Goal: Task Accomplishment & Management: Manage account settings

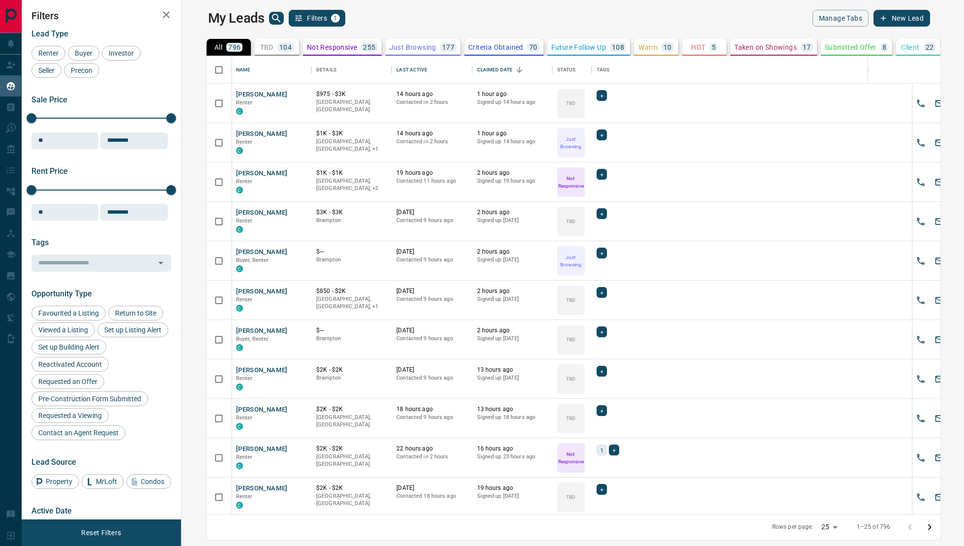
scroll to position [458, 778]
click at [260, 44] on p "TBD" at bounding box center [266, 47] width 13 height 7
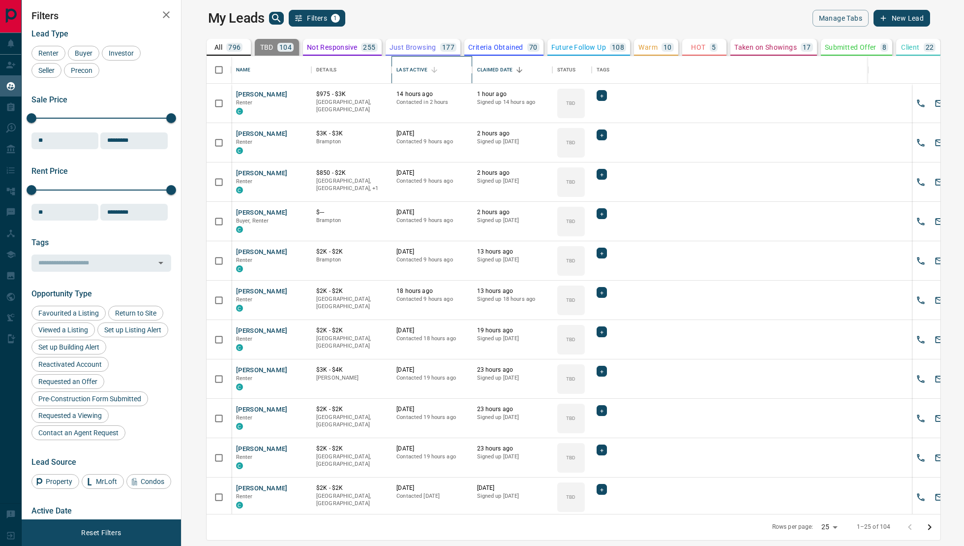
click at [399, 65] on div "Last Active" at bounding box center [412, 70] width 31 height 28
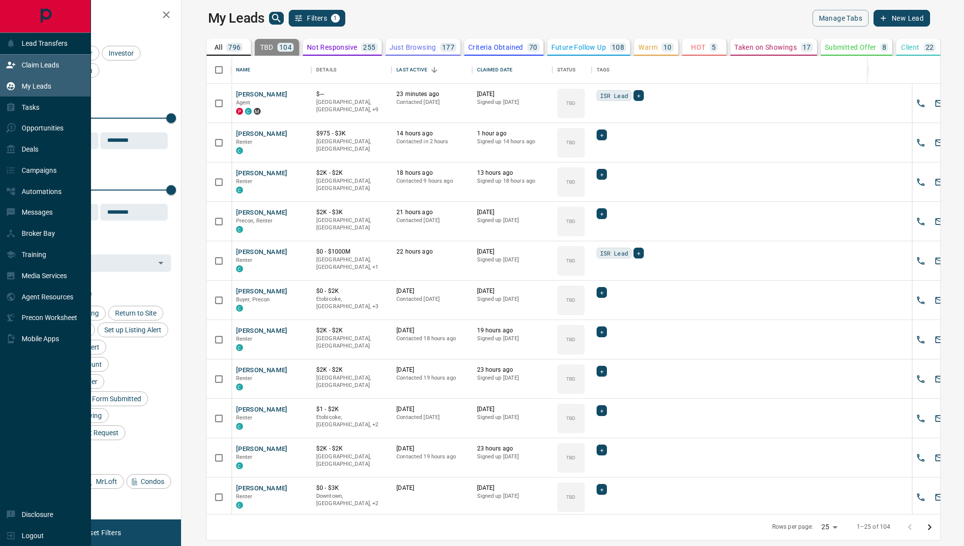
click at [35, 73] on div "Claim Leads" at bounding box center [45, 65] width 91 height 21
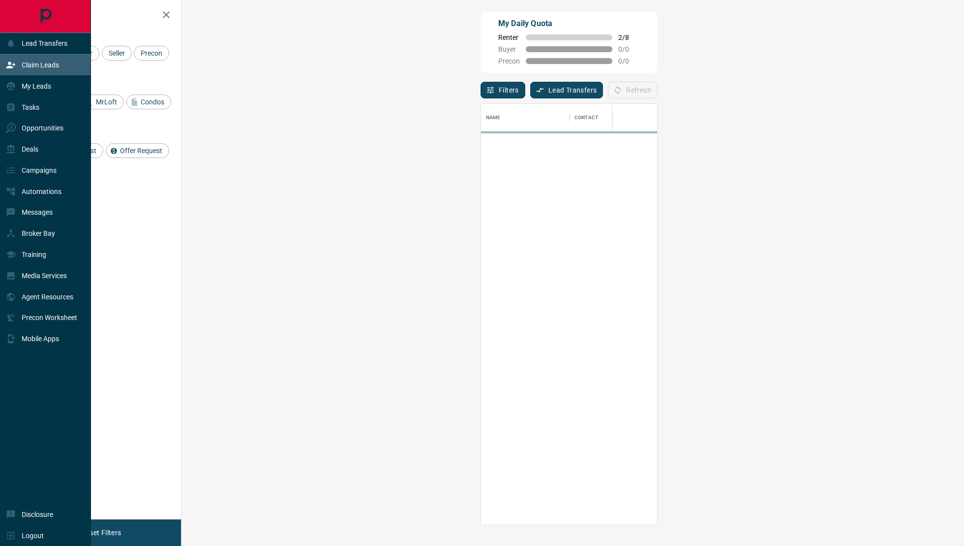
scroll to position [421, 762]
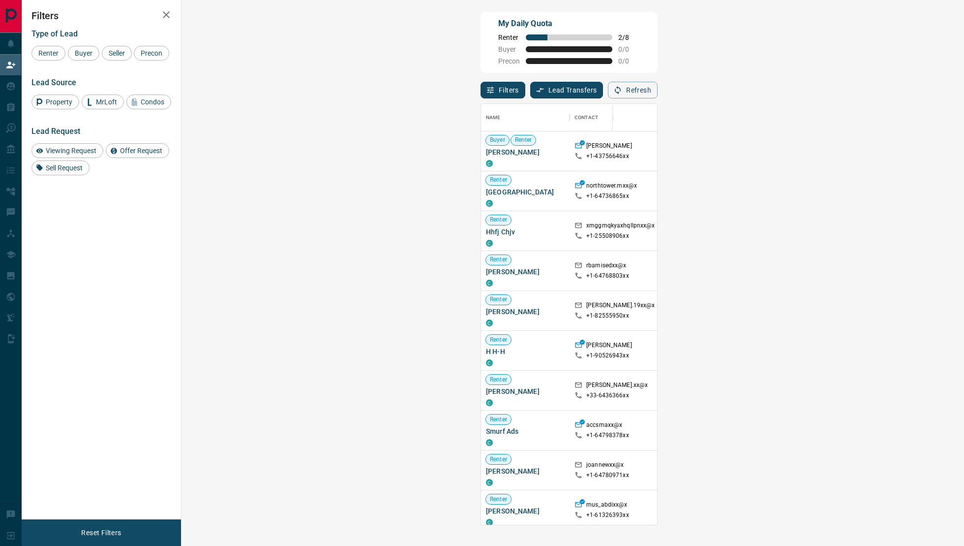
click at [658, 75] on div "Filters Lead Transfers 0 Refresh" at bounding box center [569, 86] width 177 height 26
click at [658, 82] on button "Refresh" at bounding box center [633, 90] width 50 height 17
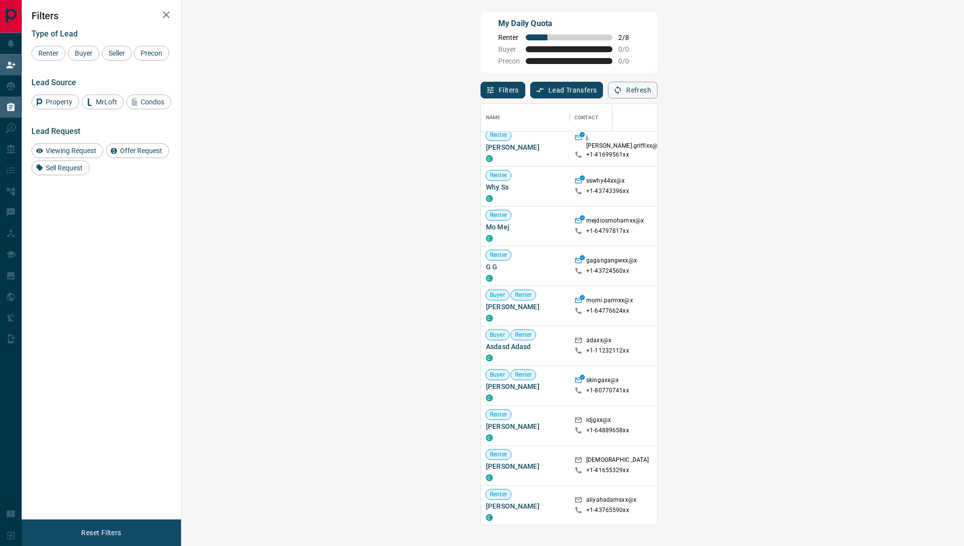
scroll to position [1928, 0]
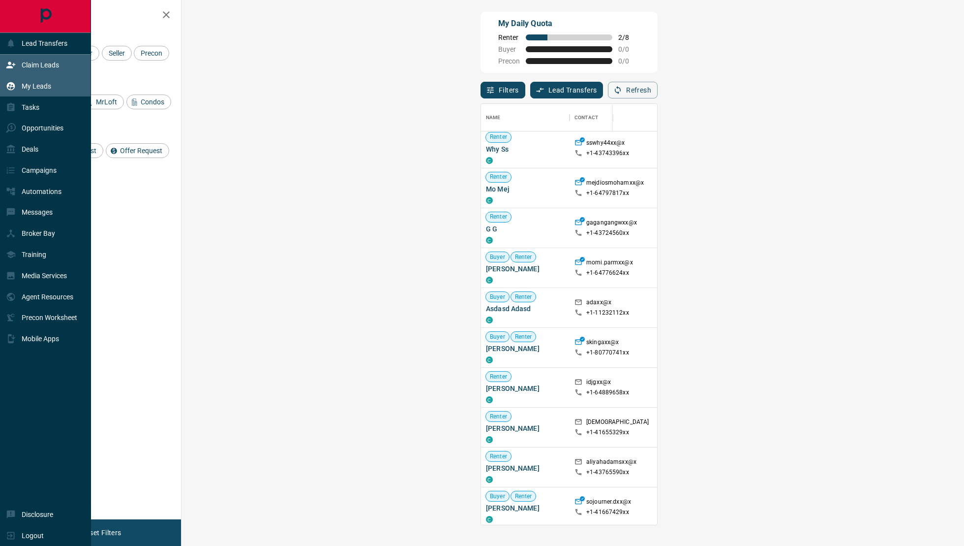
click at [30, 83] on p "My Leads" at bounding box center [37, 86] width 30 height 8
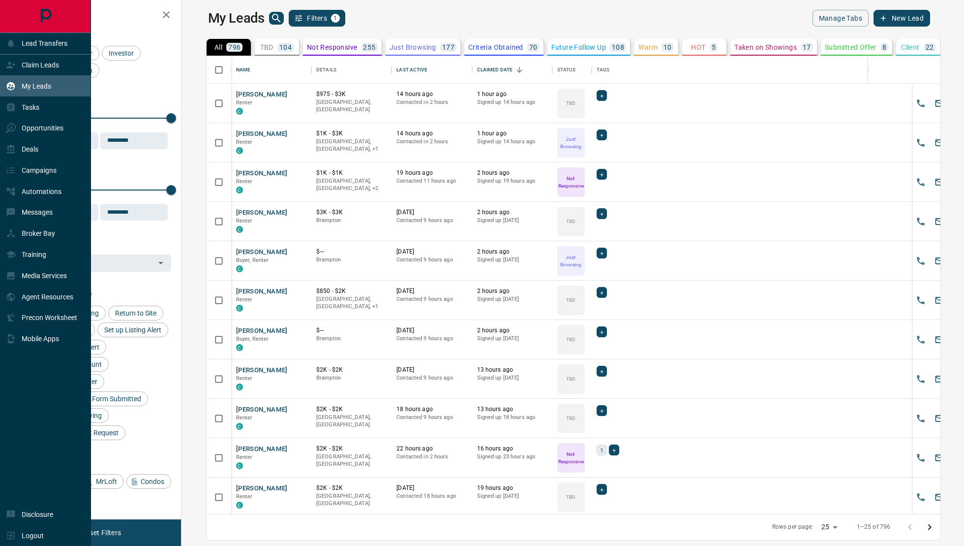
scroll to position [458, 778]
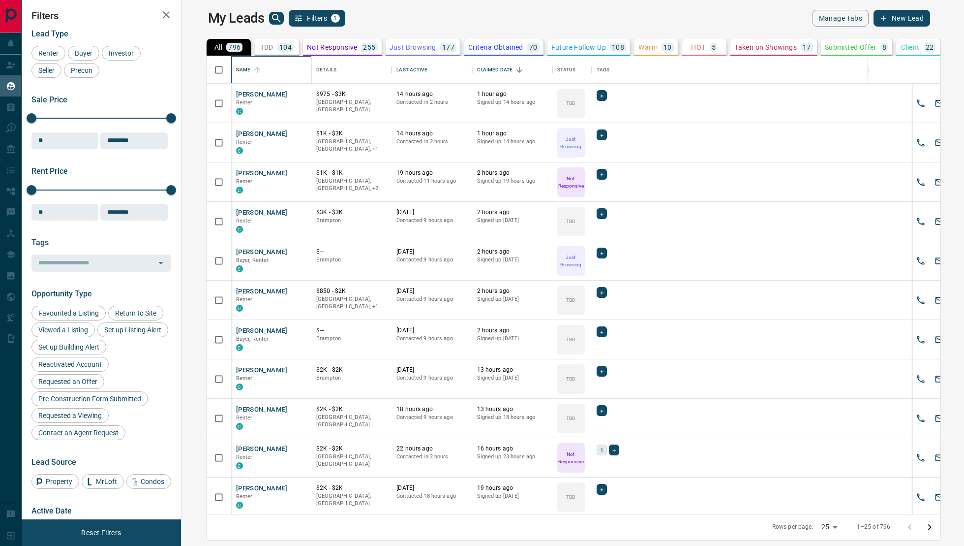
click at [259, 57] on div "Name" at bounding box center [271, 70] width 70 height 28
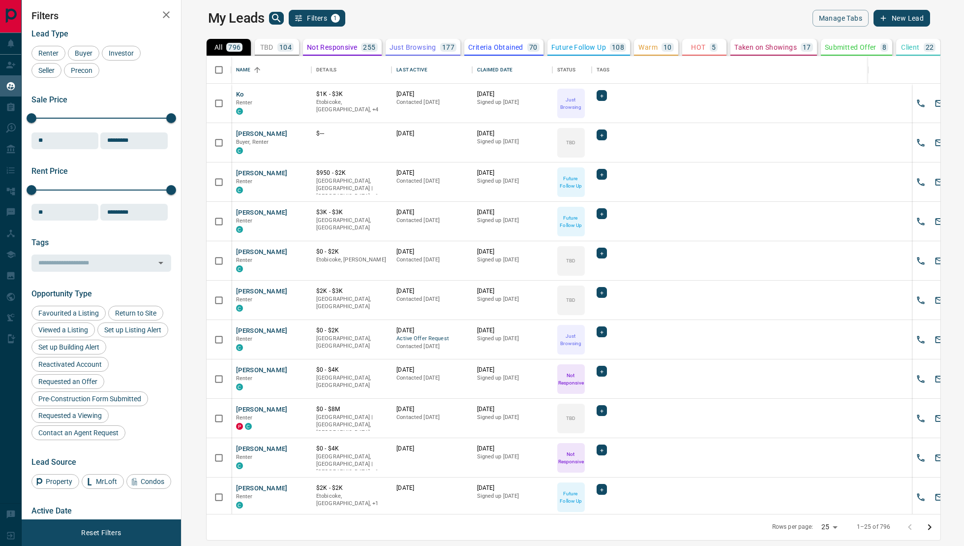
click at [278, 44] on div "104" at bounding box center [286, 47] width 16 height 9
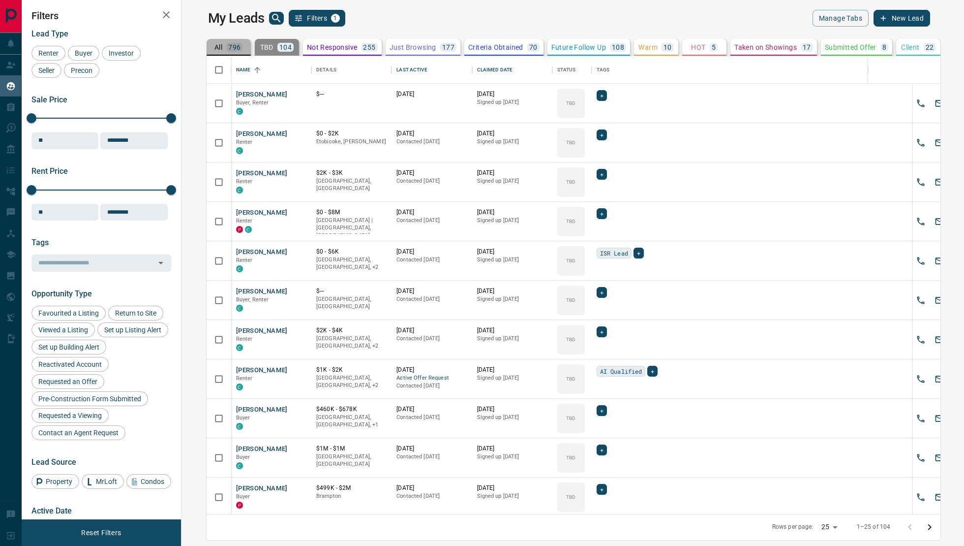
click at [215, 46] on p "All" at bounding box center [219, 47] width 8 height 7
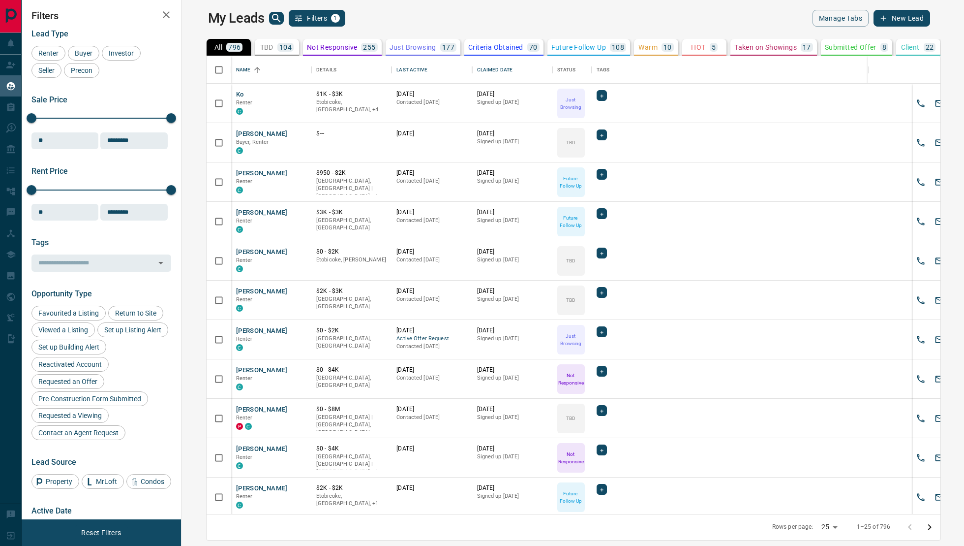
click at [279, 44] on p "104" at bounding box center [285, 47] width 12 height 7
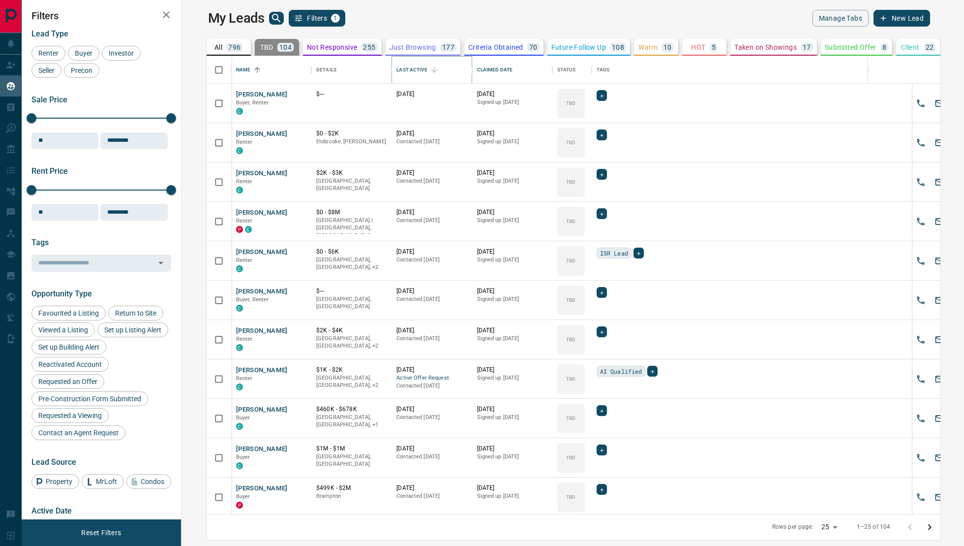
click at [430, 70] on icon "Sort" at bounding box center [434, 69] width 9 height 9
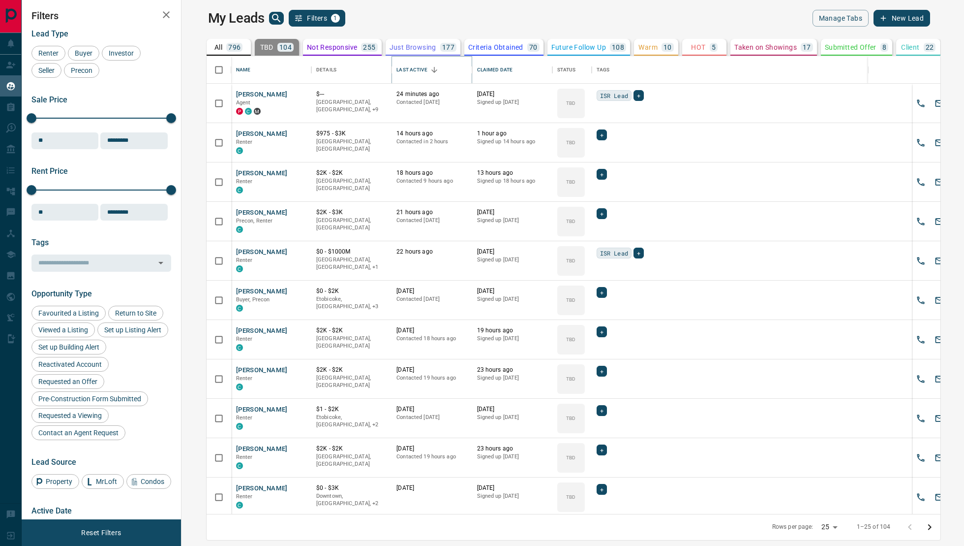
scroll to position [553, 0]
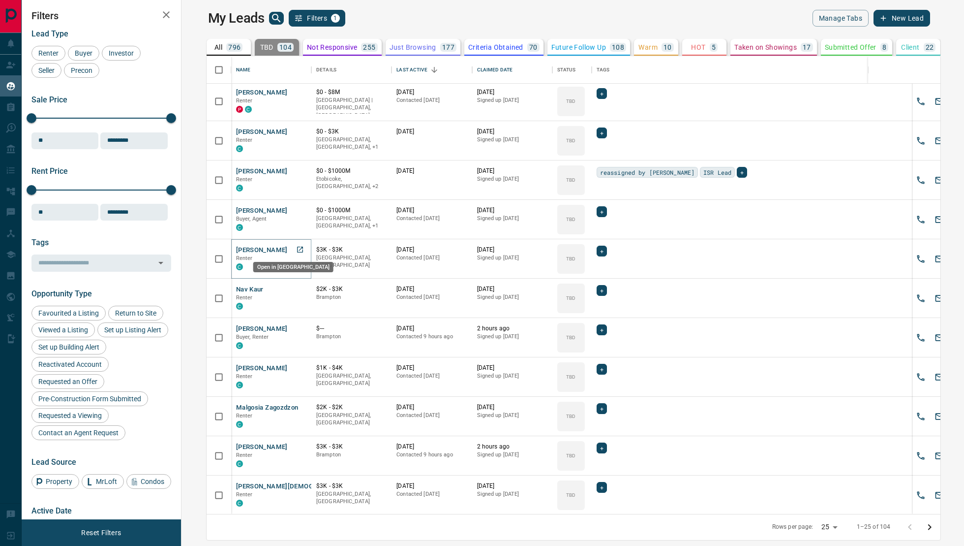
click at [296, 247] on icon "Open in New Tab" at bounding box center [300, 250] width 8 height 8
